Goal: Information Seeking & Learning: Learn about a topic

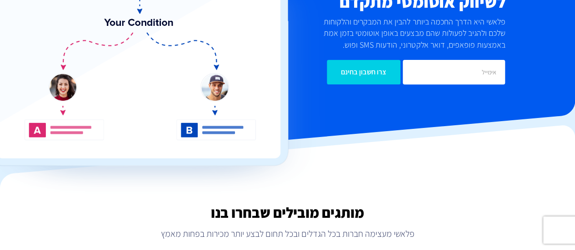
scroll to position [42, 0]
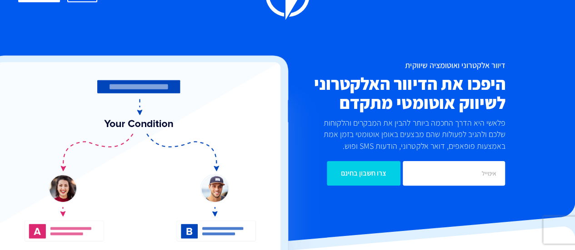
drag, startPoint x: 0, startPoint y: 0, endPoint x: 581, endPoint y: 32, distance: 581.9
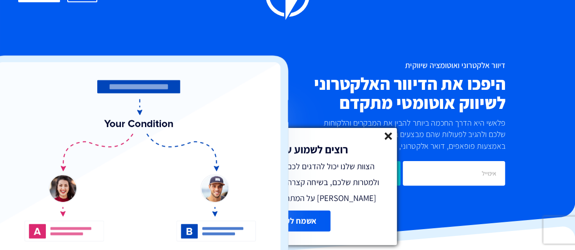
click at [384, 139] on icon at bounding box center [388, 137] width 8 height 8
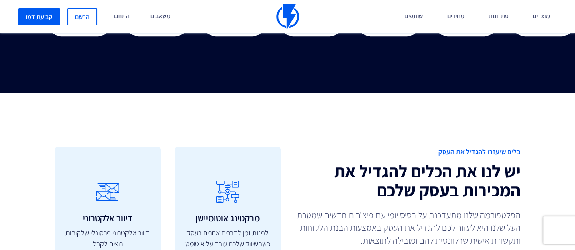
scroll to position [3011, 0]
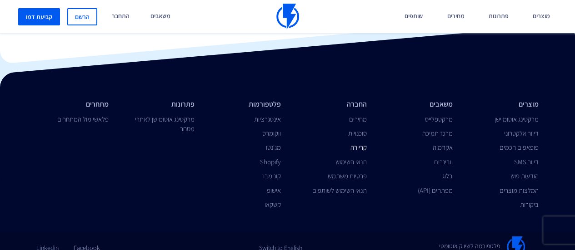
click at [364, 143] on link "קריירה" at bounding box center [358, 147] width 16 height 9
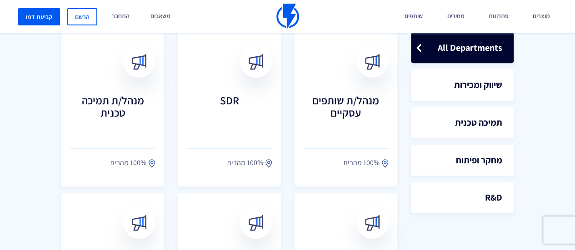
scroll to position [263, 0]
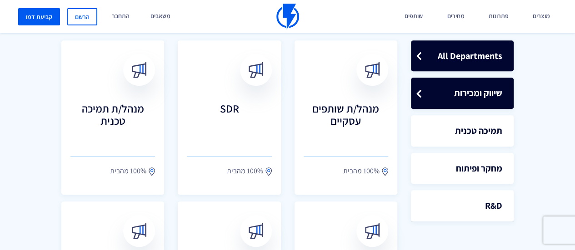
click at [495, 99] on link "שיווק ומכירות" at bounding box center [462, 93] width 103 height 31
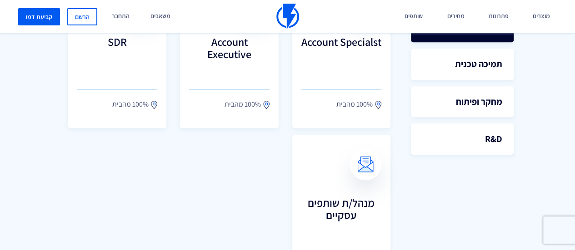
scroll to position [323, 0]
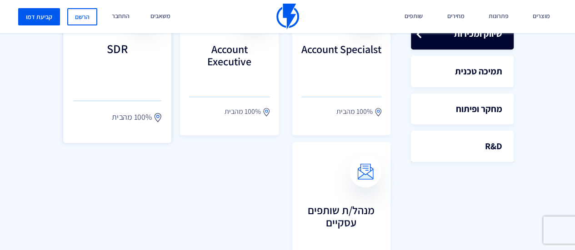
click at [125, 76] on h3 "SDR" at bounding box center [117, 62] width 88 height 40
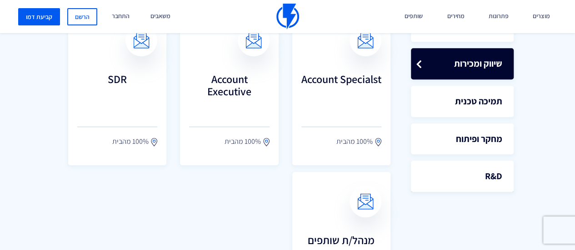
scroll to position [273, 0]
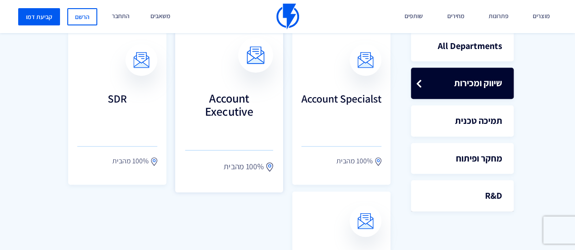
click at [224, 114] on h3 "Account Executive" at bounding box center [229, 111] width 88 height 40
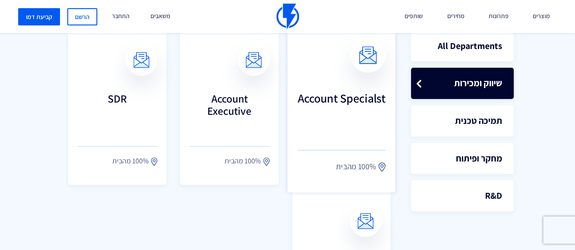
click at [360, 119] on h3 "Account Specialst" at bounding box center [341, 111] width 88 height 40
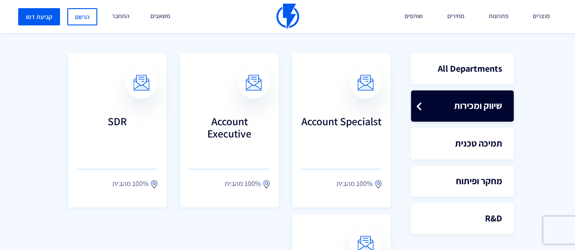
scroll to position [249, 0]
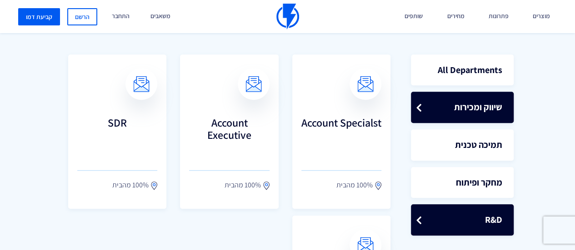
click at [499, 212] on link "R&D" at bounding box center [462, 219] width 103 height 31
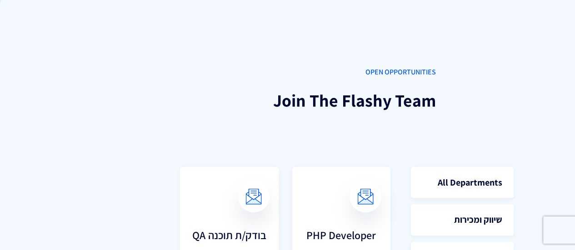
scroll to position [355, 0]
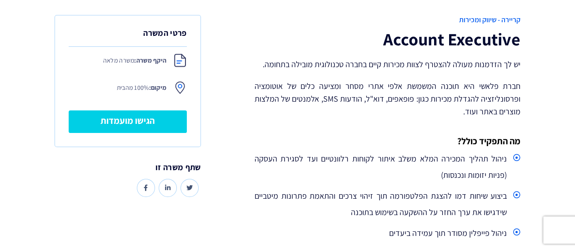
scroll to position [186, 0]
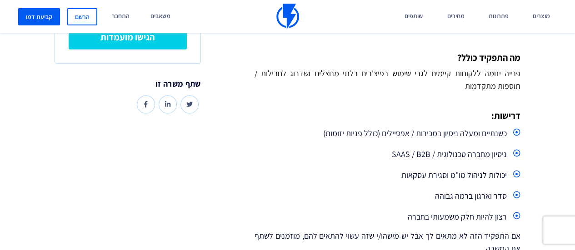
scroll to position [262, 0]
